Goal: Information Seeking & Learning: Check status

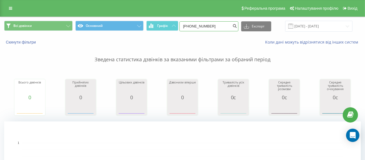
click at [230, 26] on input "[PHONE_NUMBER]" at bounding box center [208, 26] width 59 height 10
drag, startPoint x: 229, startPoint y: 27, endPoint x: 161, endPoint y: 27, distance: 67.3
click at [161, 27] on div "Всі дзвінки Основний Графік [PHONE_NUMBER] Експорт .csv .xls .xlsx [DATE] - [DA…" at bounding box center [182, 26] width 356 height 11
paste input "38147957"
type input "[PHONE_NUMBER]"
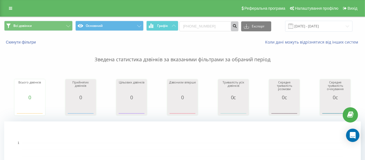
click at [237, 26] on icon "submit" at bounding box center [234, 25] width 5 height 3
